Goal: Task Accomplishment & Management: Manage account settings

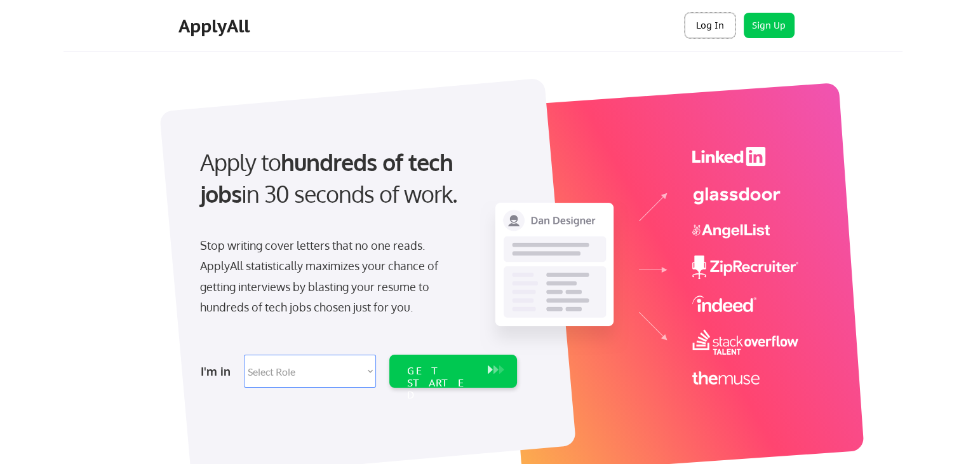
click at [704, 16] on button "Log In" at bounding box center [710, 25] width 51 height 25
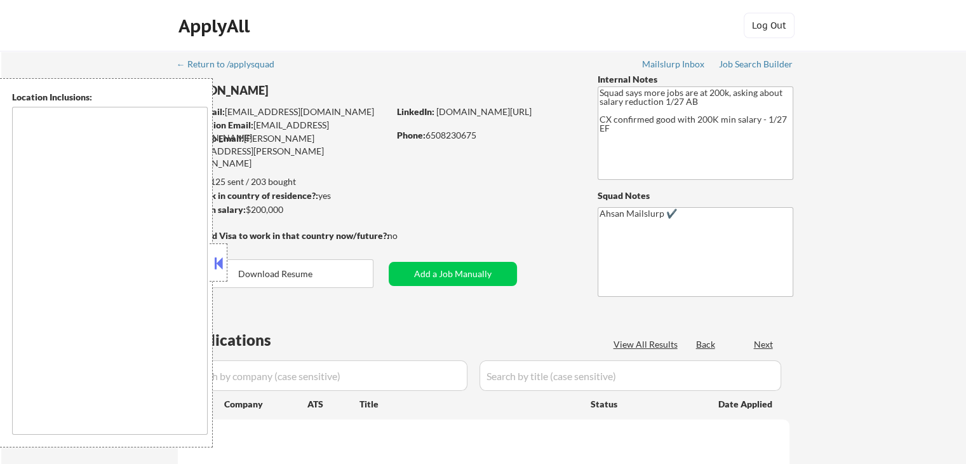
type textarea "[GEOGRAPHIC_DATA], [GEOGRAPHIC_DATA] [GEOGRAPHIC_DATA], [GEOGRAPHIC_DATA] [GEOG…"
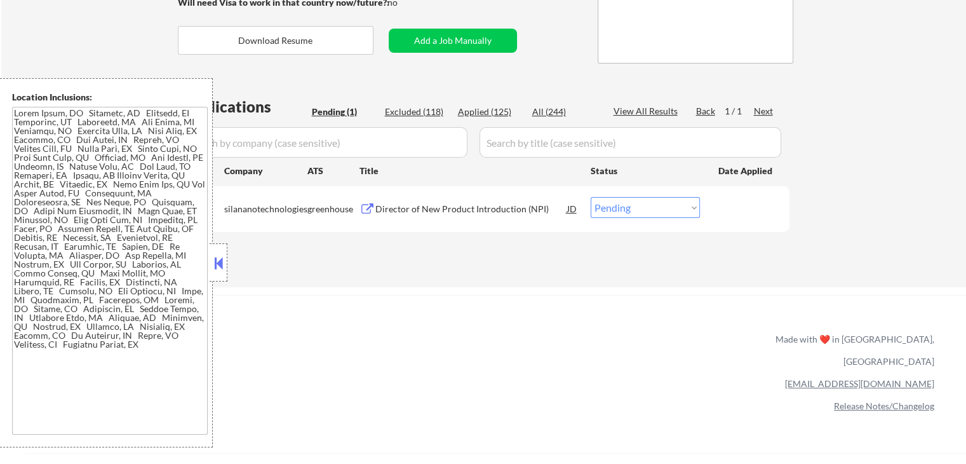
scroll to position [254, 0]
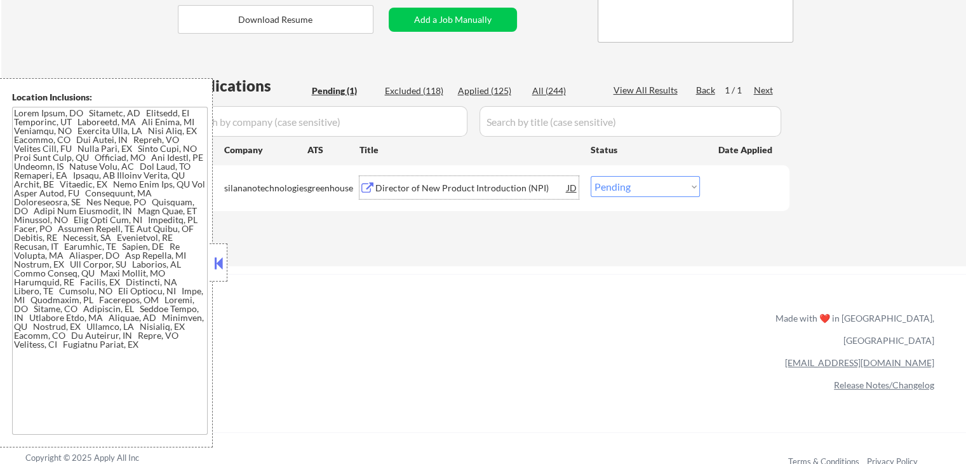
click at [486, 186] on div "Director of New Product Introduction (NPI)" at bounding box center [471, 188] width 192 height 13
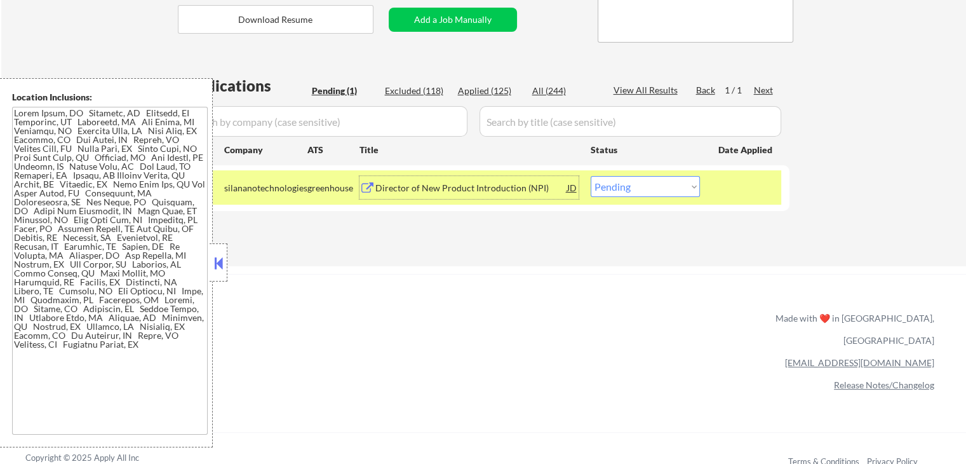
click at [610, 182] on select "Choose an option... Pending Applied Excluded (Questions) Excluded (Expired) Exc…" at bounding box center [645, 186] width 109 height 21
select select ""excluded__expired_""
click at [591, 176] on select "Choose an option... Pending Applied Excluded (Questions) Excluded (Expired) Exc…" at bounding box center [645, 186] width 109 height 21
click at [596, 266] on div "← Return to /applysquad Mailslurp Inbox Job Search Builder [PERSON_NAME] User E…" at bounding box center [483, 332] width 966 height 1172
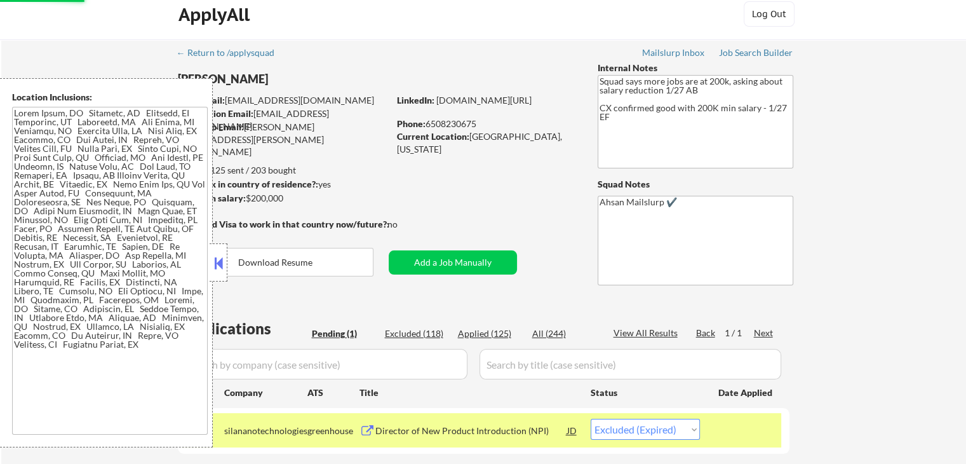
scroll to position [0, 0]
